Goal: Task Accomplishment & Management: Manage account settings

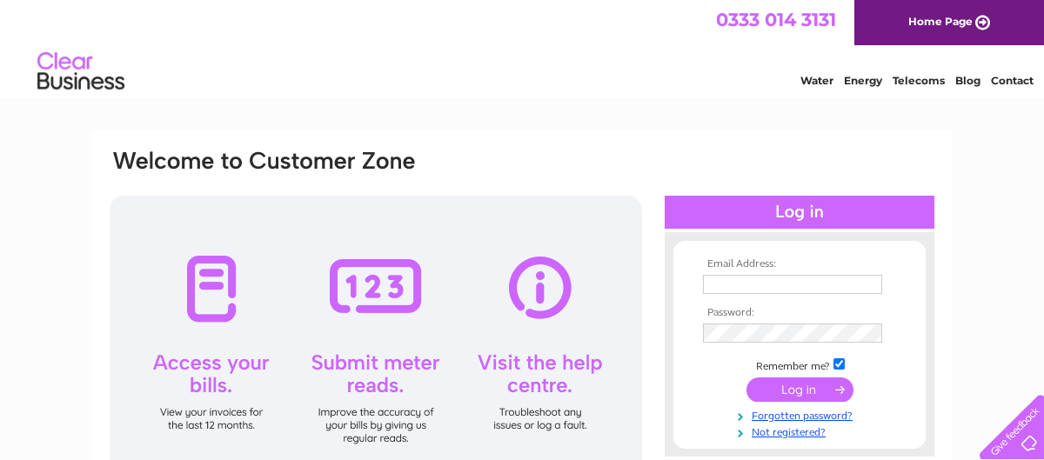
type input "leshowardmotors@gmail.com"
click at [788, 392] on input "submit" at bounding box center [800, 390] width 107 height 24
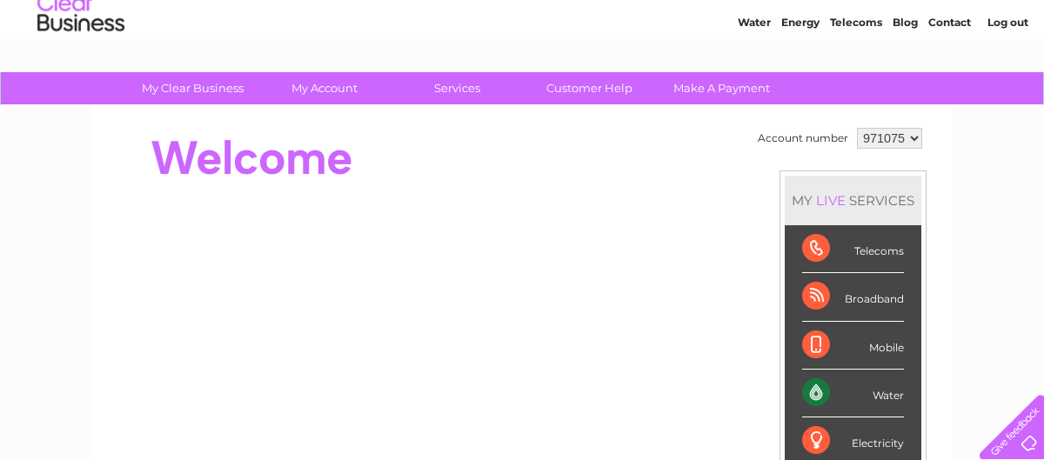
scroll to position [87, 0]
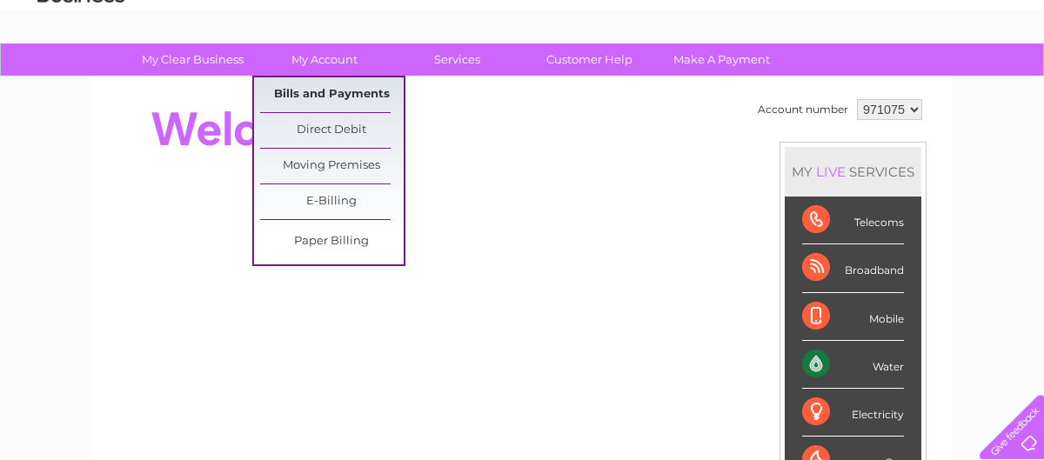
click at [322, 90] on link "Bills and Payments" at bounding box center [332, 94] width 144 height 35
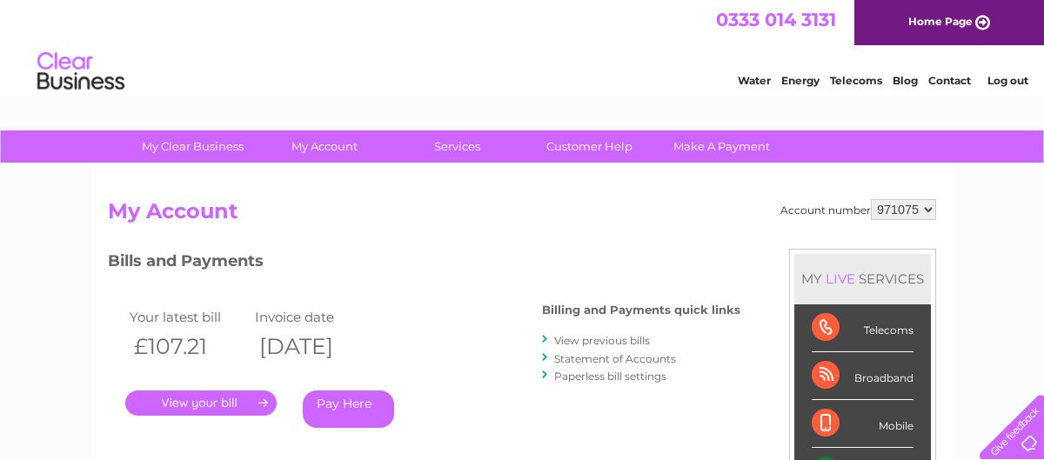
click at [196, 402] on link "." at bounding box center [200, 403] width 151 height 25
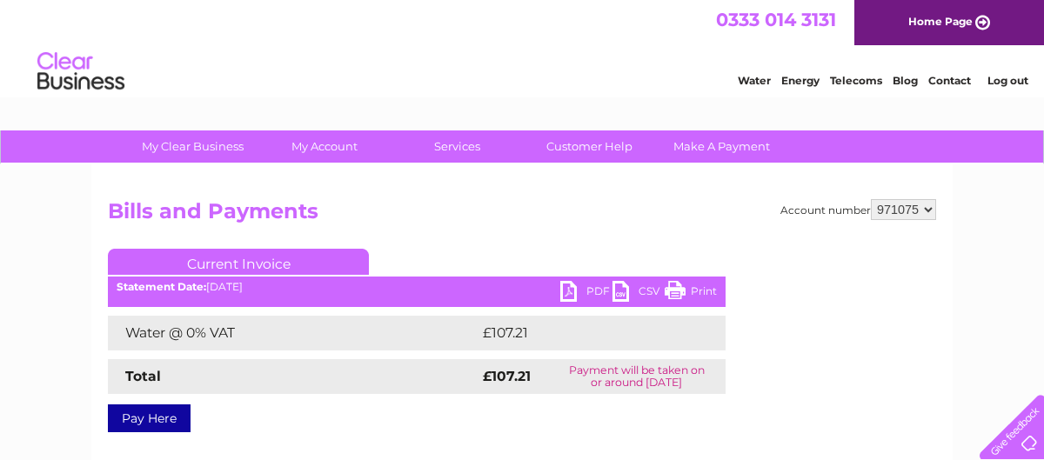
click at [572, 290] on link "PDF" at bounding box center [586, 293] width 52 height 25
